Goal: Obtain resource: Obtain resource

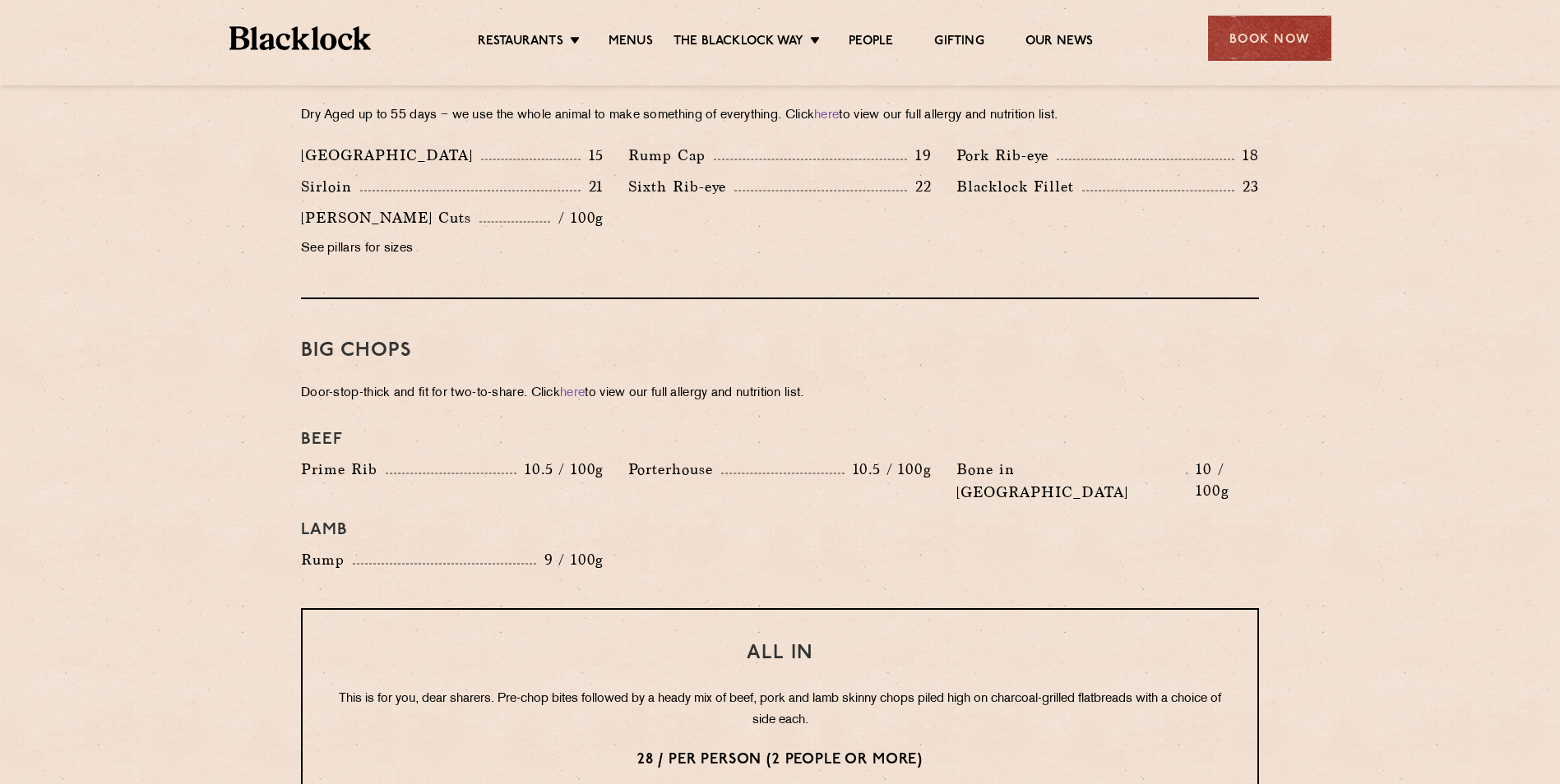
scroll to position [1644, 0]
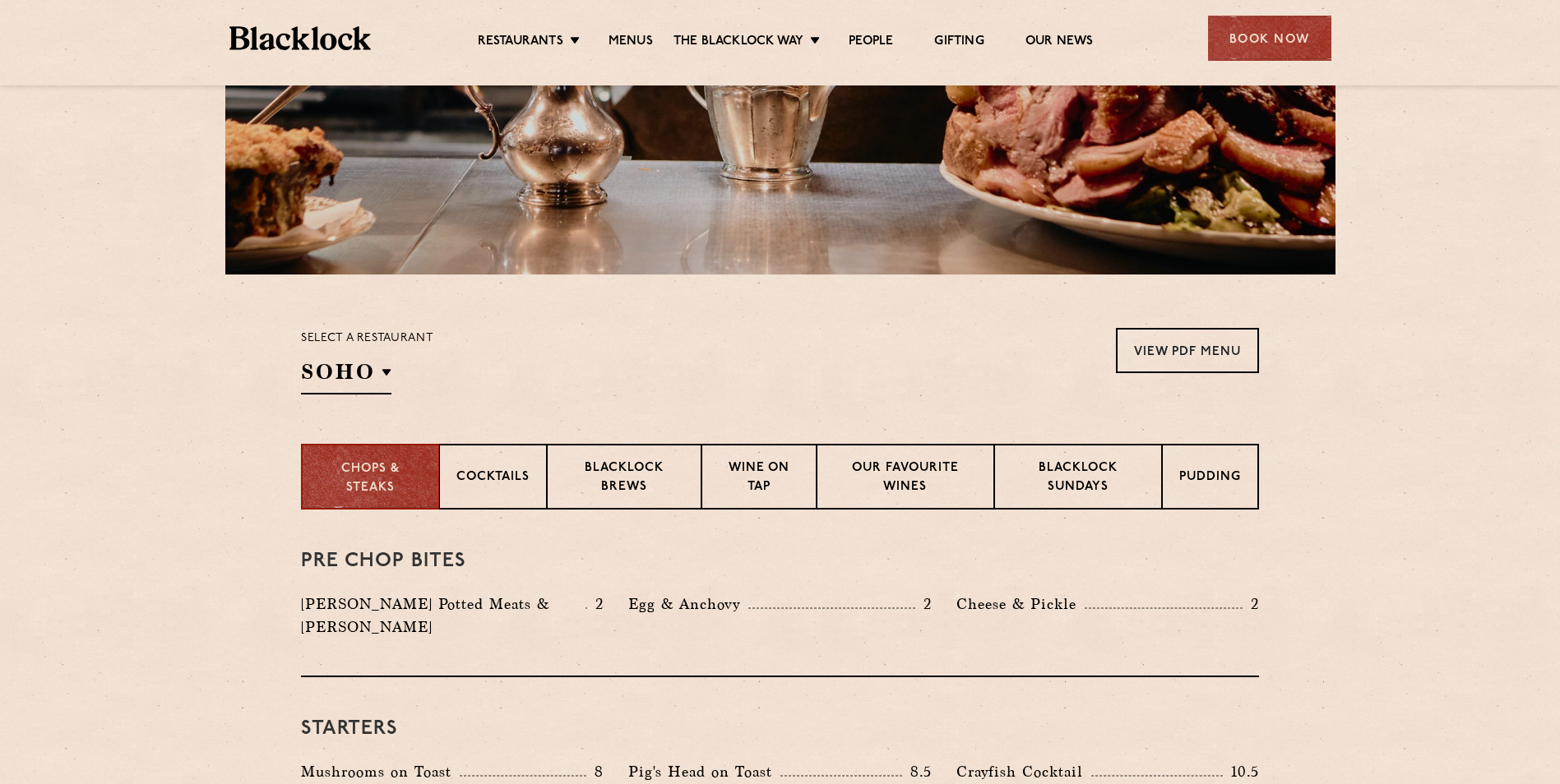
scroll to position [329, 0]
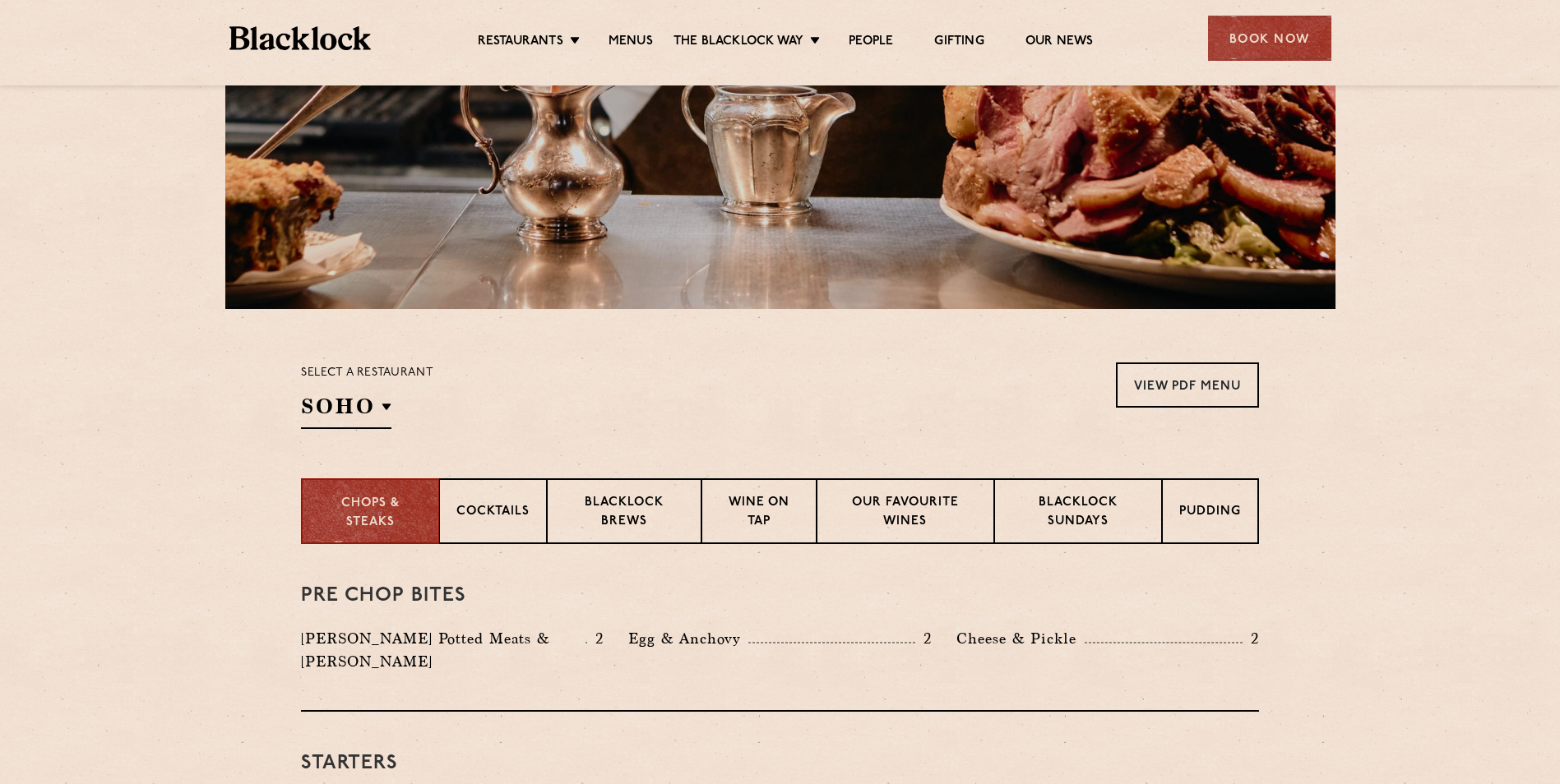
scroll to position [82, 0]
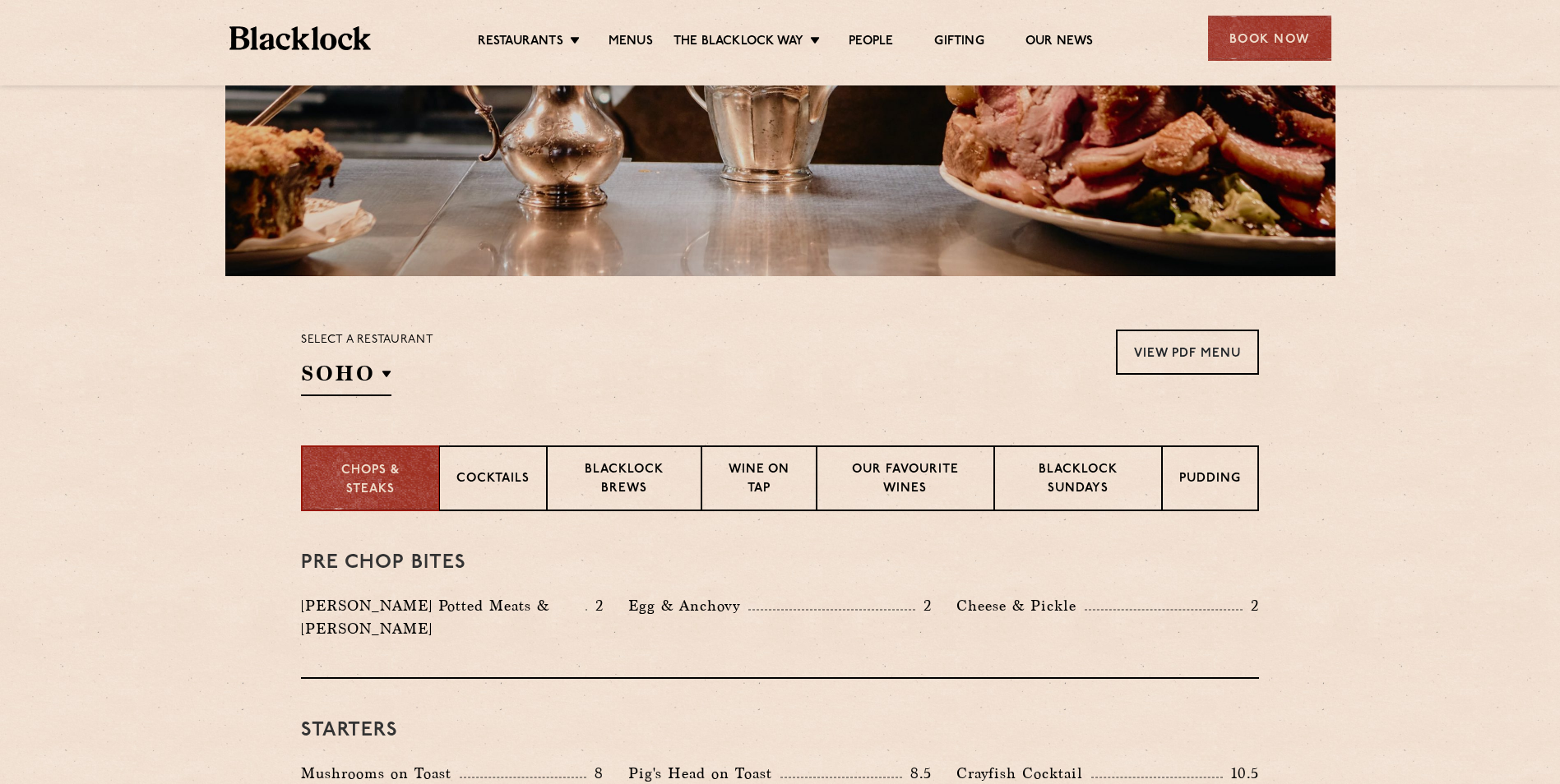
scroll to position [411, 0]
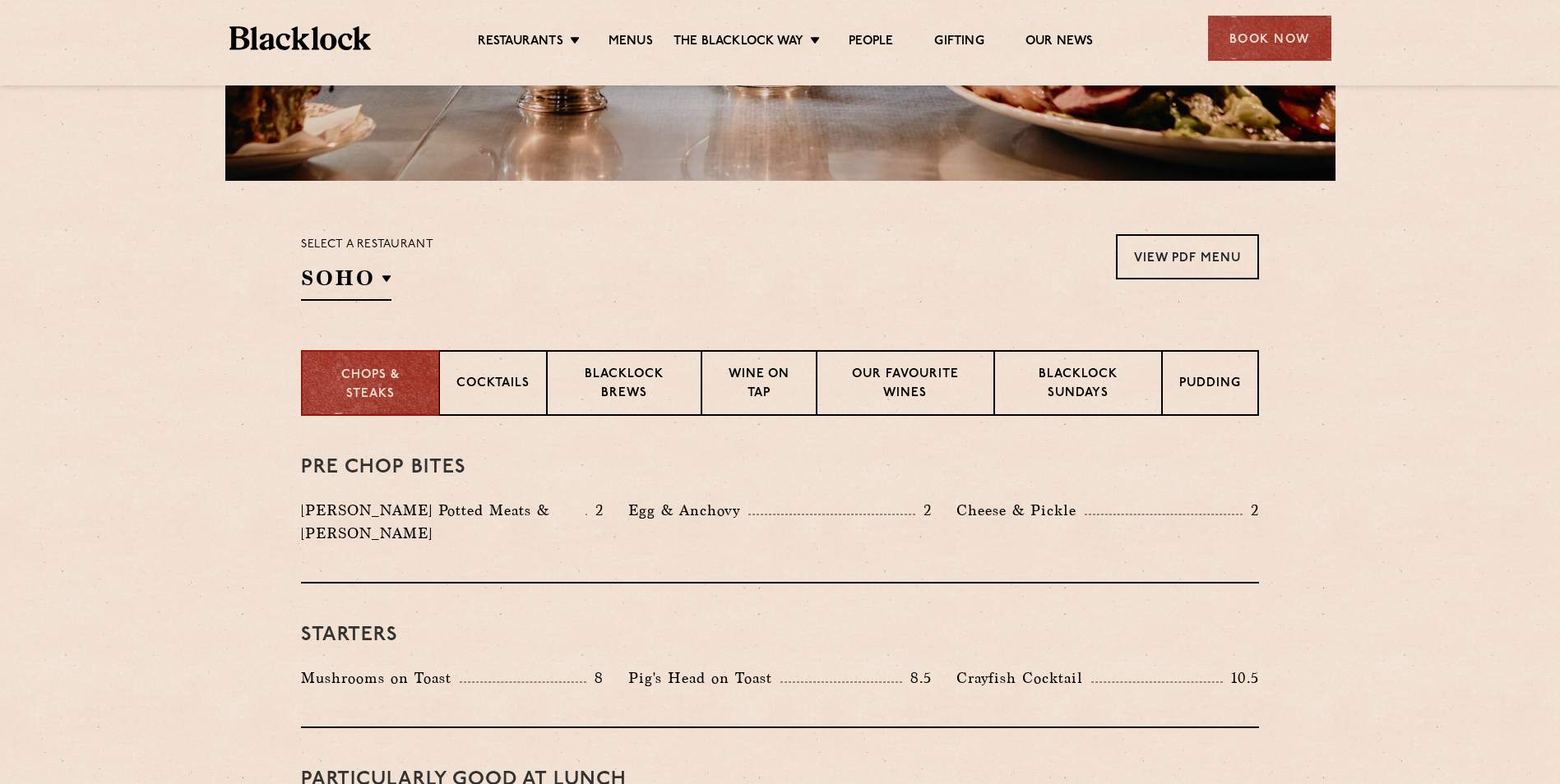
click at [251, 277] on section "Select a restaurant [GEOGRAPHIC_DATA] [GEOGRAPHIC_DATA] [GEOGRAPHIC_DATA] [GEOG…" at bounding box center [780, 265] width 1560 height 169
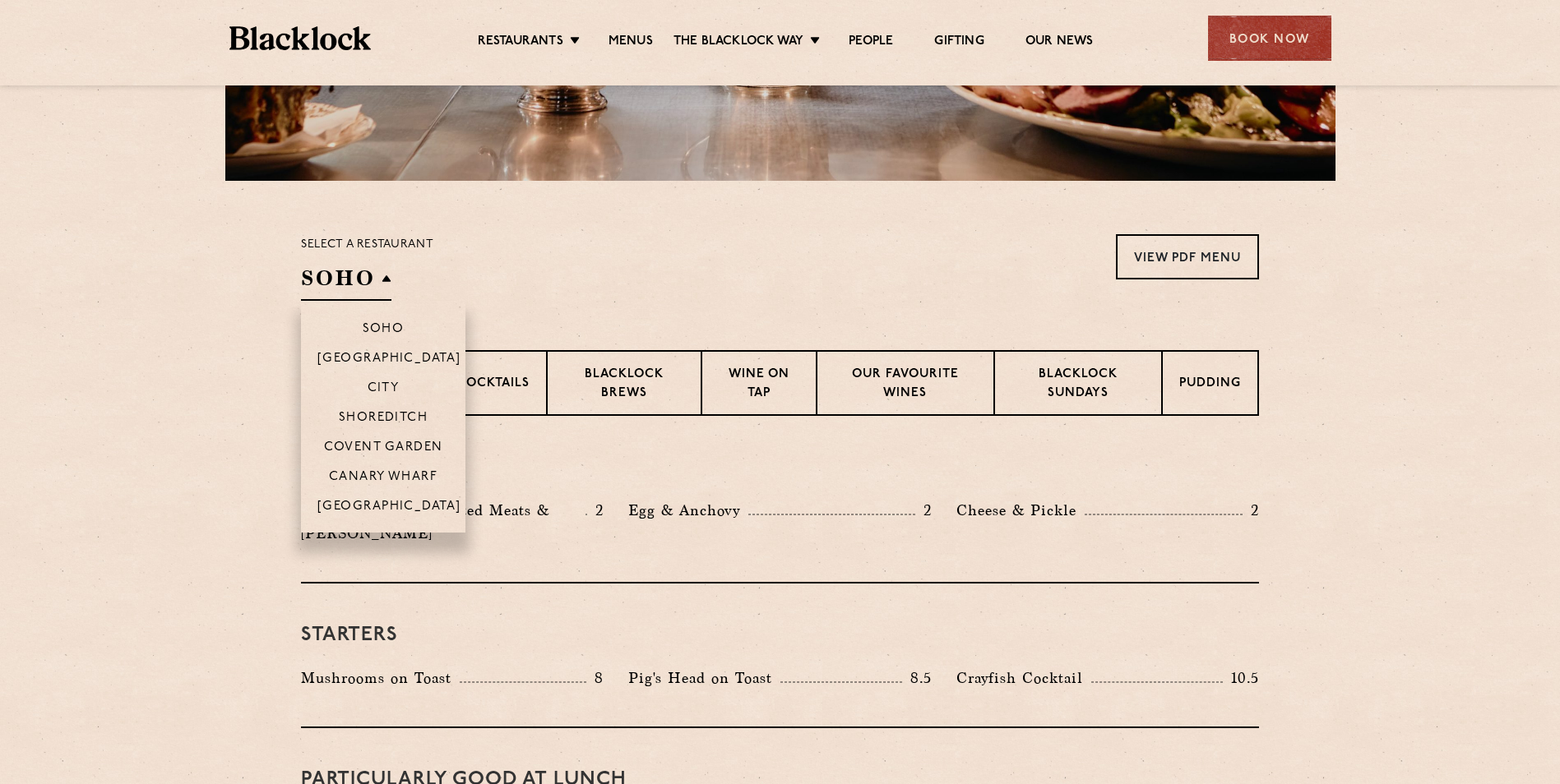
click at [339, 289] on h2 "SOHO" at bounding box center [346, 282] width 91 height 37
click at [393, 464] on li "Canary Wharf" at bounding box center [384, 476] width 165 height 29
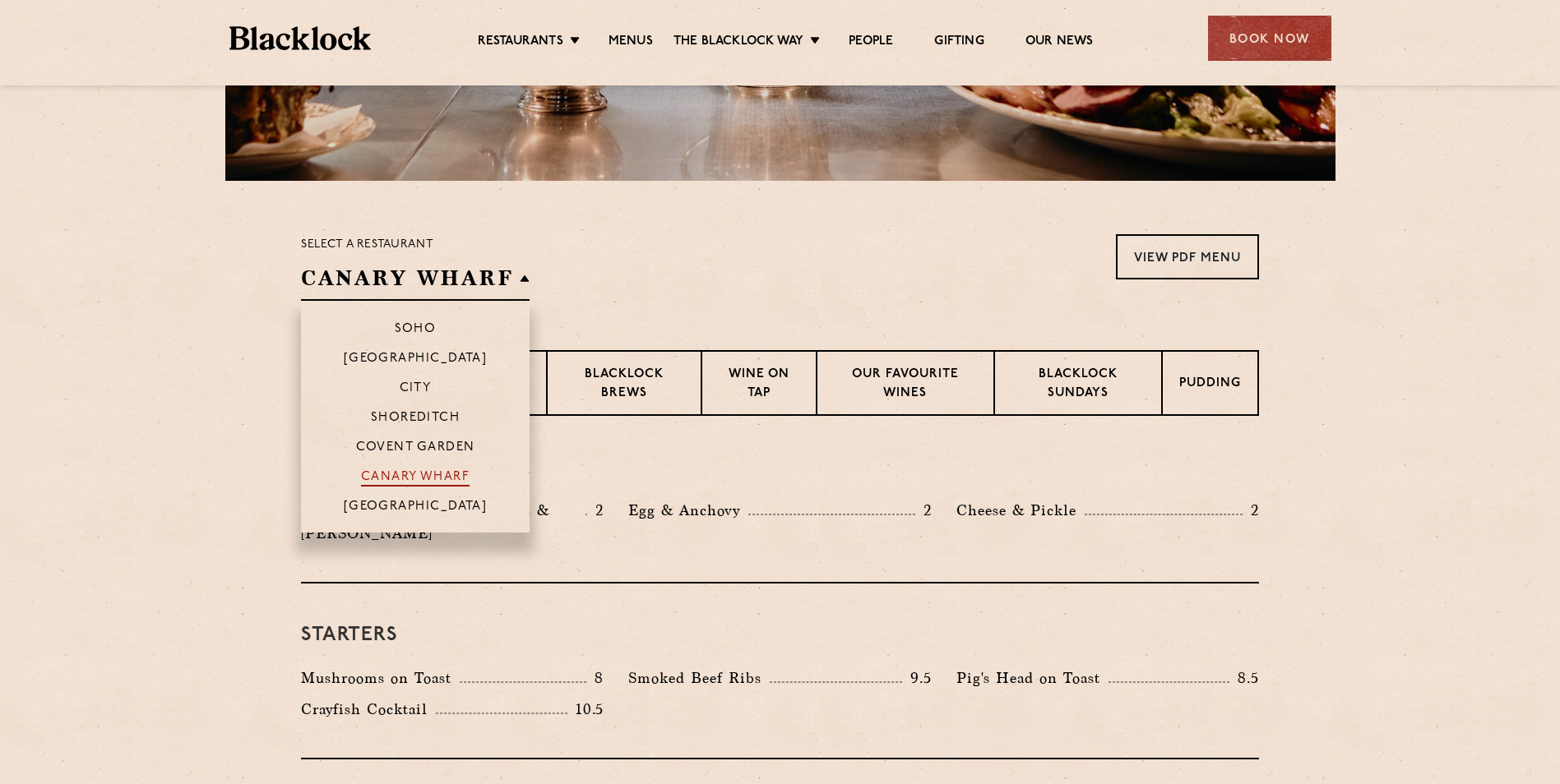
click at [397, 474] on p "Canary Wharf" at bounding box center [415, 478] width 108 height 16
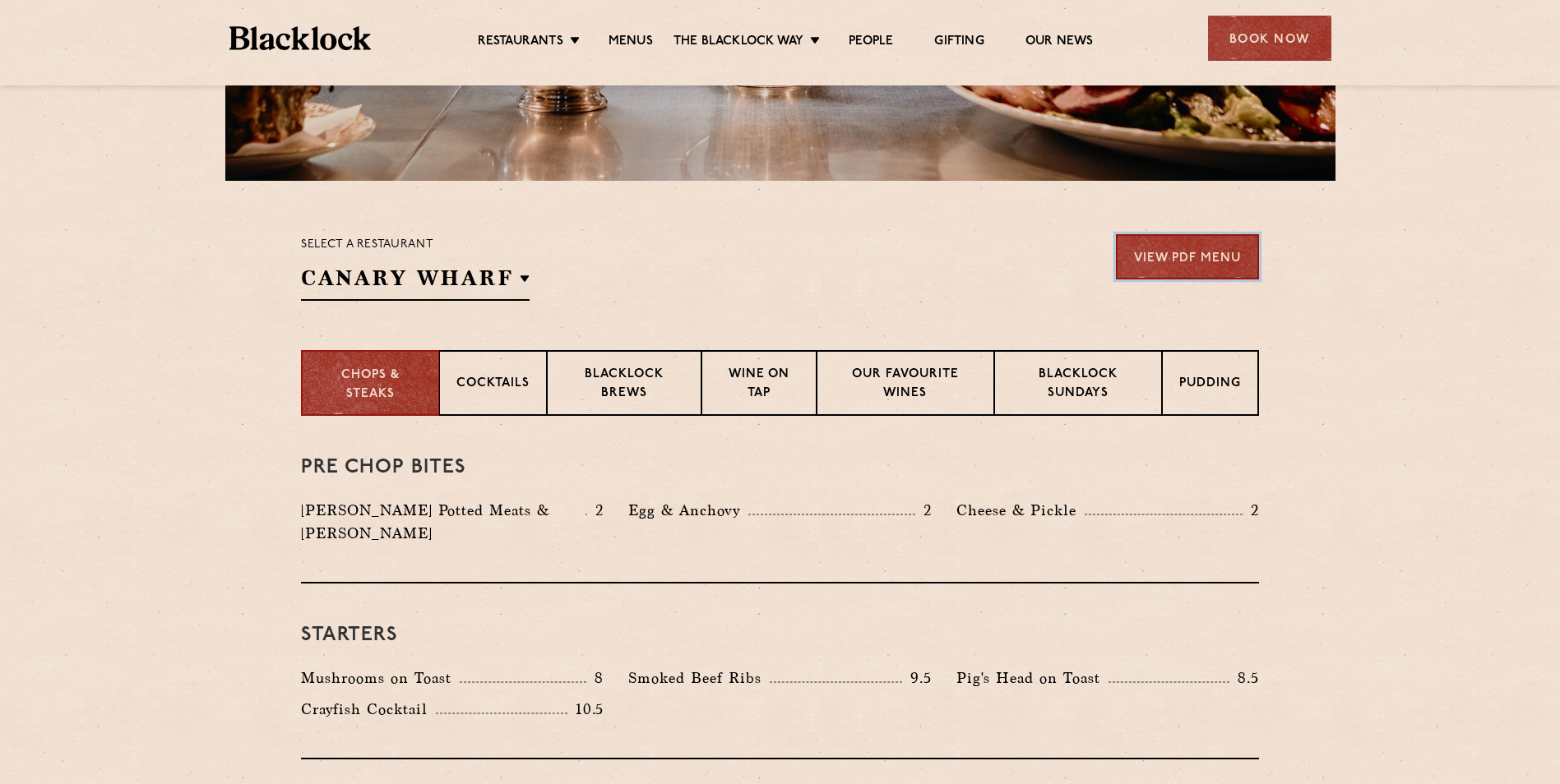
click at [1214, 258] on link "View PDF Menu" at bounding box center [1187, 256] width 143 height 45
click at [1057, 404] on p "Blacklock Sundays" at bounding box center [1077, 385] width 133 height 38
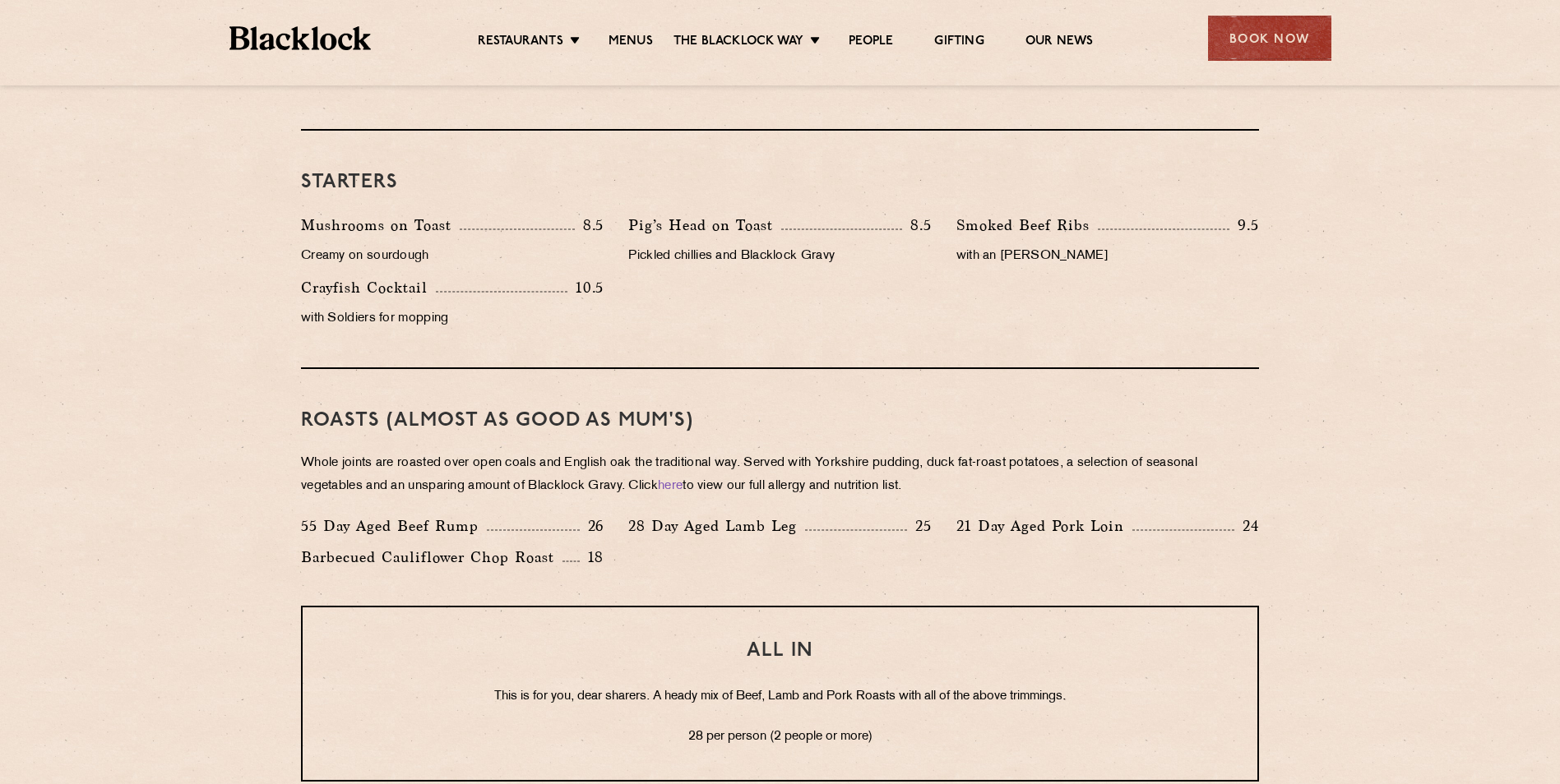
scroll to position [986, 0]
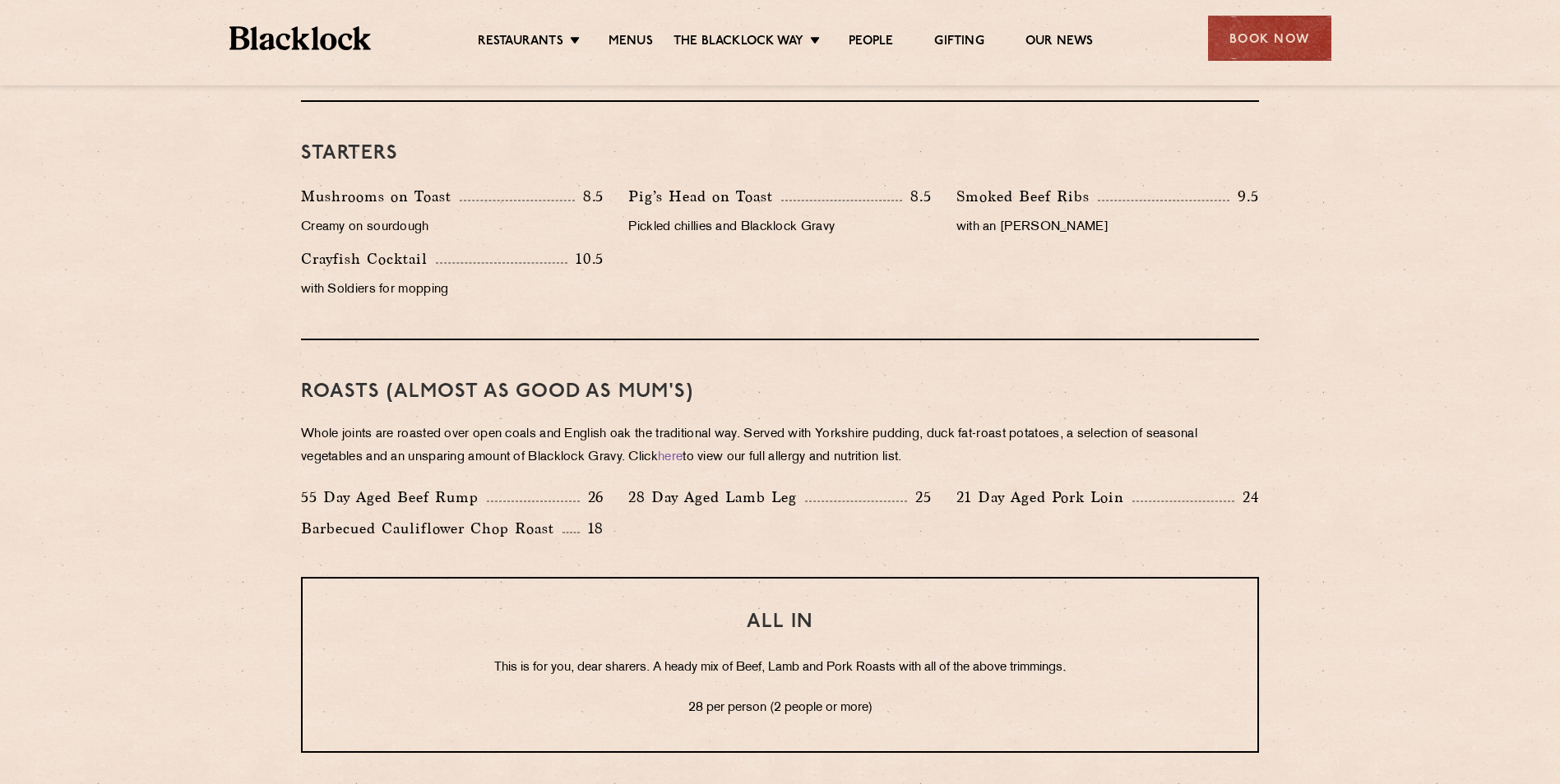
drag, startPoint x: 205, startPoint y: 394, endPoint x: 158, endPoint y: 370, distance: 52.8
click at [158, 370] on section "Eye openers If you had a big [DATE] or need a little booster to kickstart your …" at bounding box center [780, 540] width 1560 height 1399
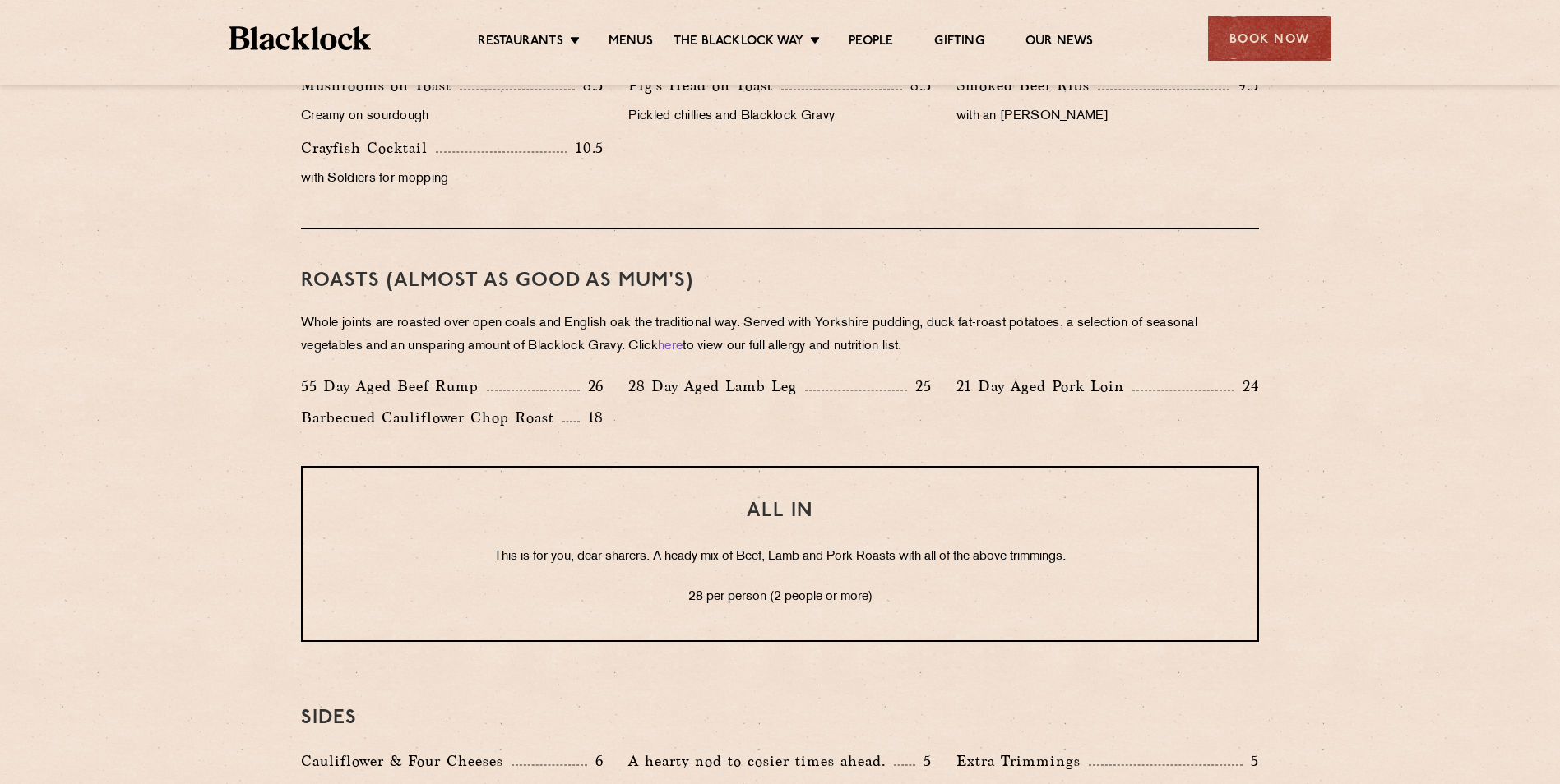
scroll to position [1069, 0]
